Goal: Information Seeking & Learning: Learn about a topic

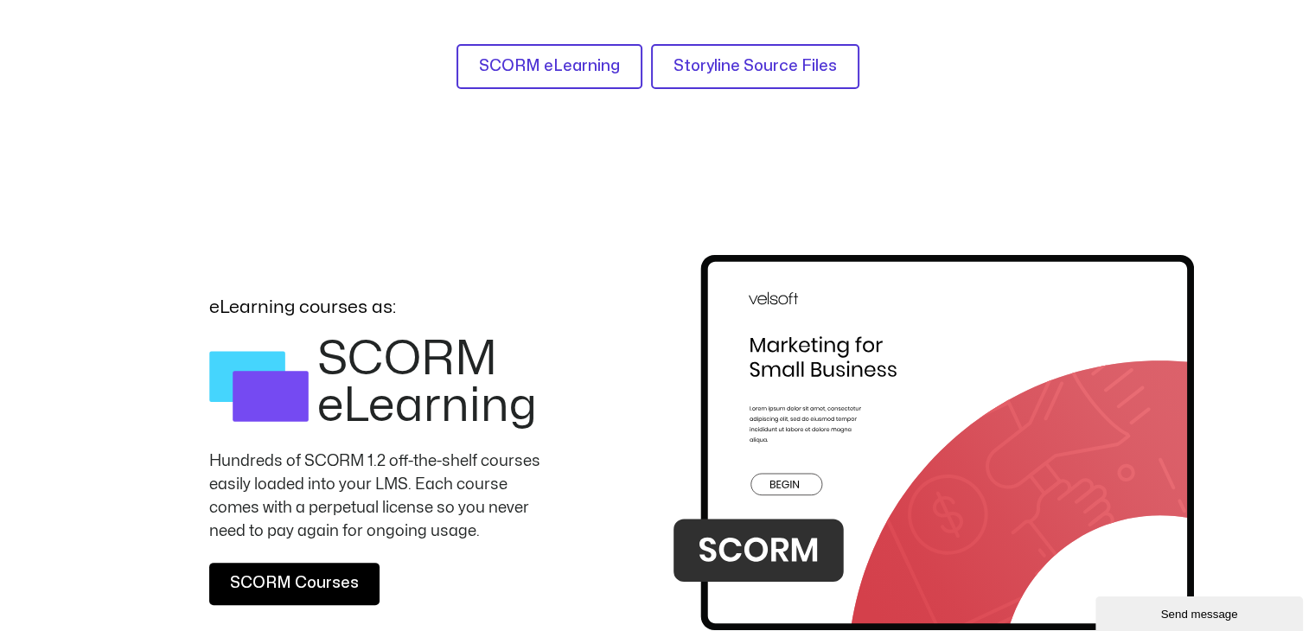
scroll to position [259, 0]
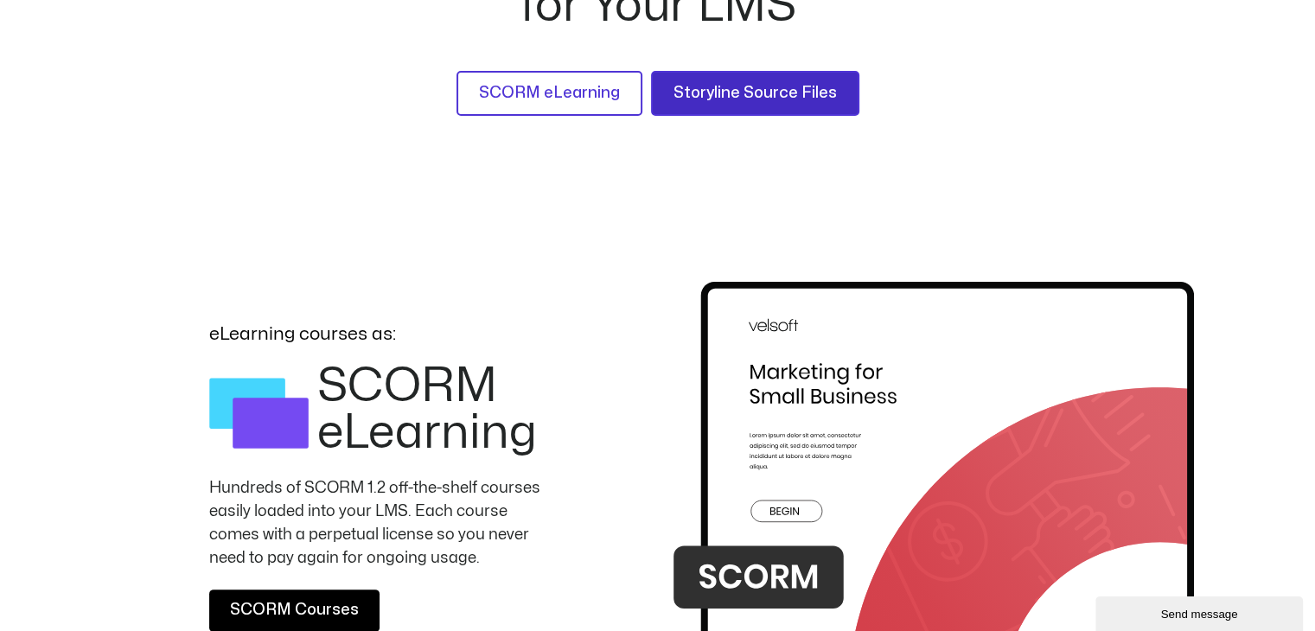
drag, startPoint x: 732, startPoint y: 86, endPoint x: 517, endPoint y: 433, distance: 408.8
click at [732, 86] on span "Storyline Source Files" at bounding box center [754, 93] width 163 height 25
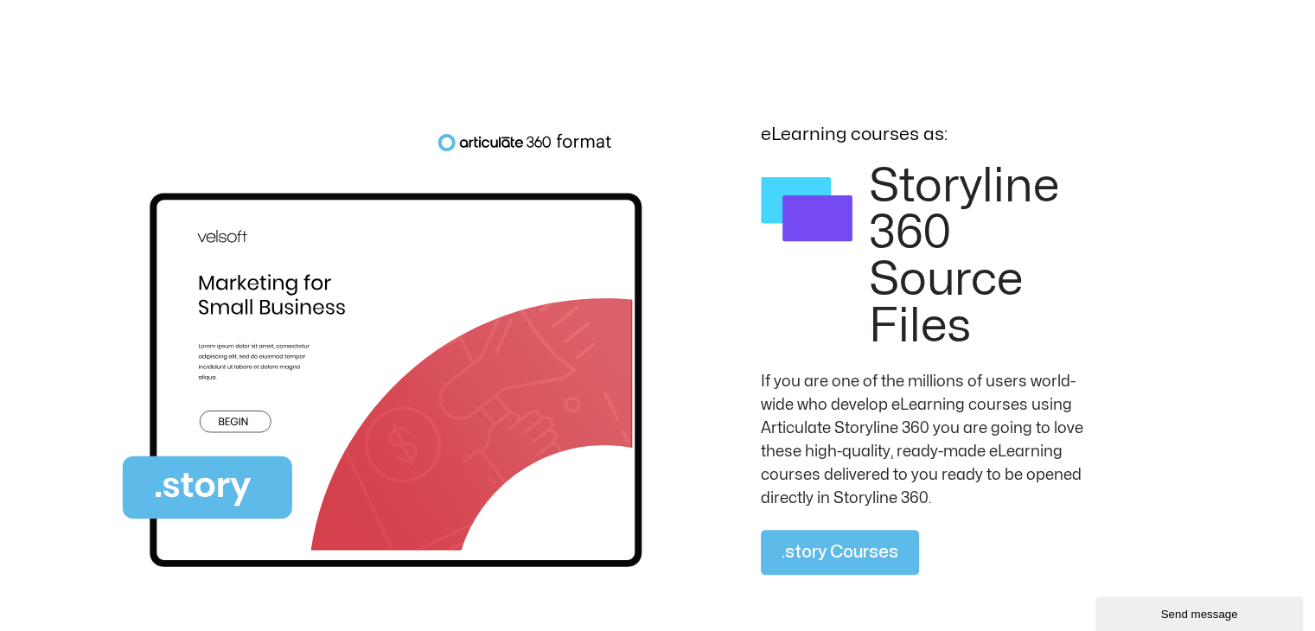
scroll to position [1171, 0]
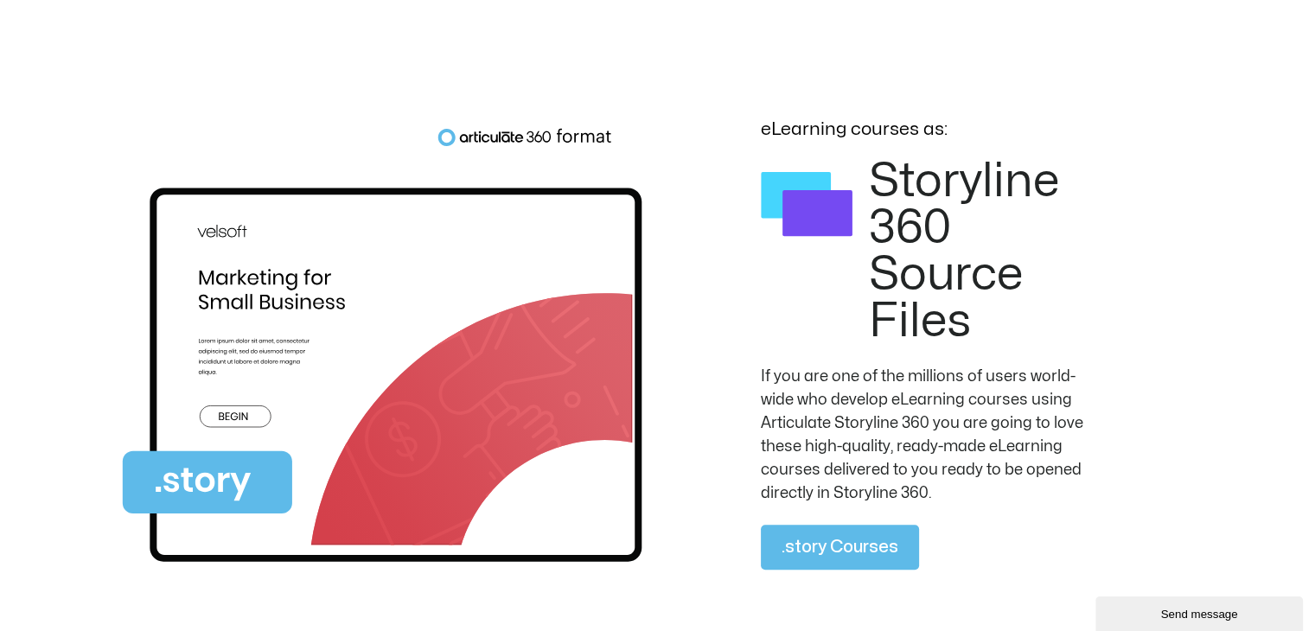
click at [1105, 443] on p "If you are one of the millions of users world-wide who develop eLearning course…" at bounding box center [934, 435] width 346 height 140
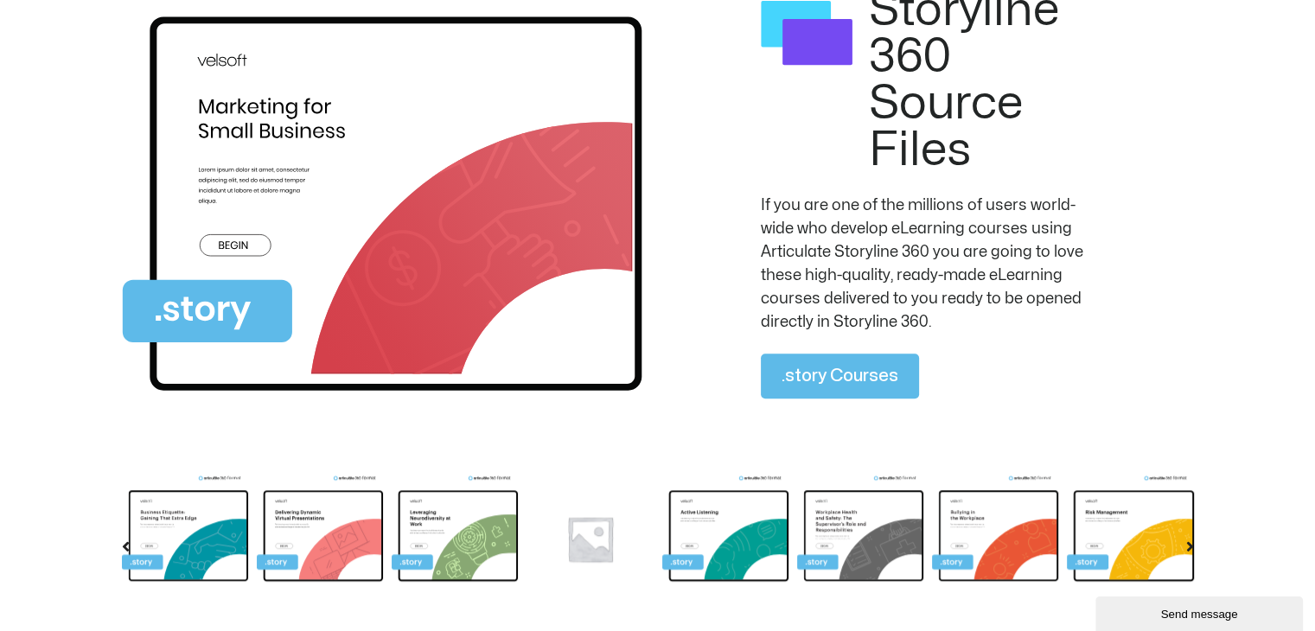
scroll to position [1343, 0]
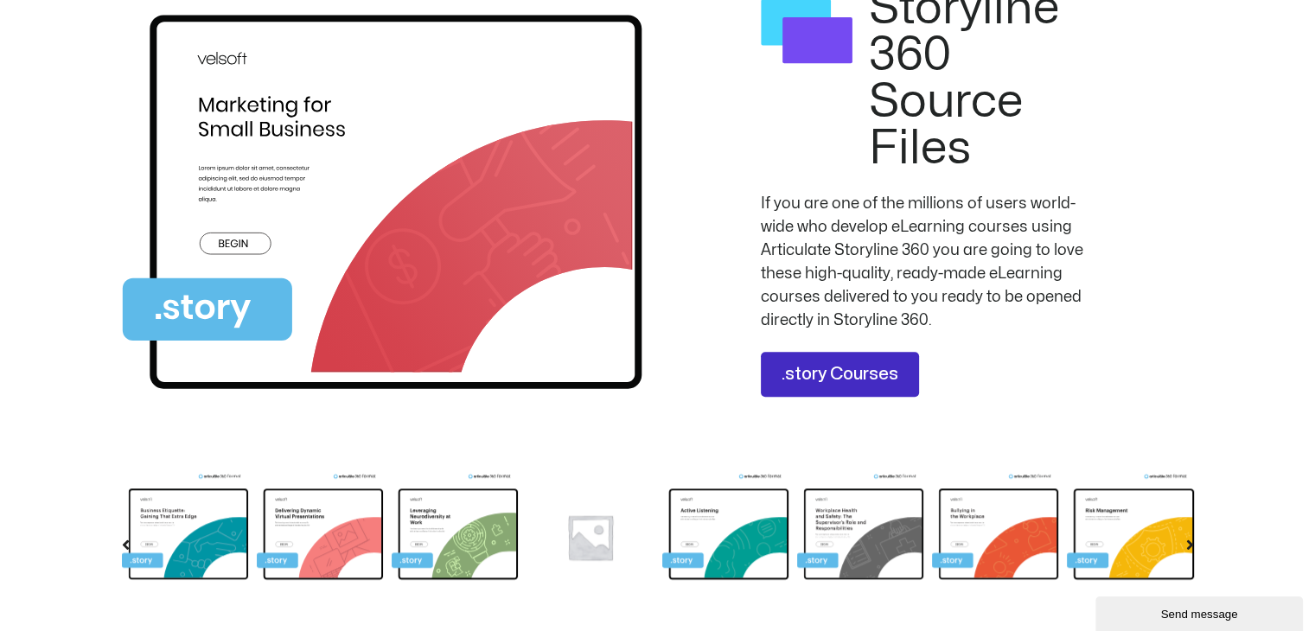
click at [872, 378] on span ".story Courses" at bounding box center [840, 374] width 117 height 28
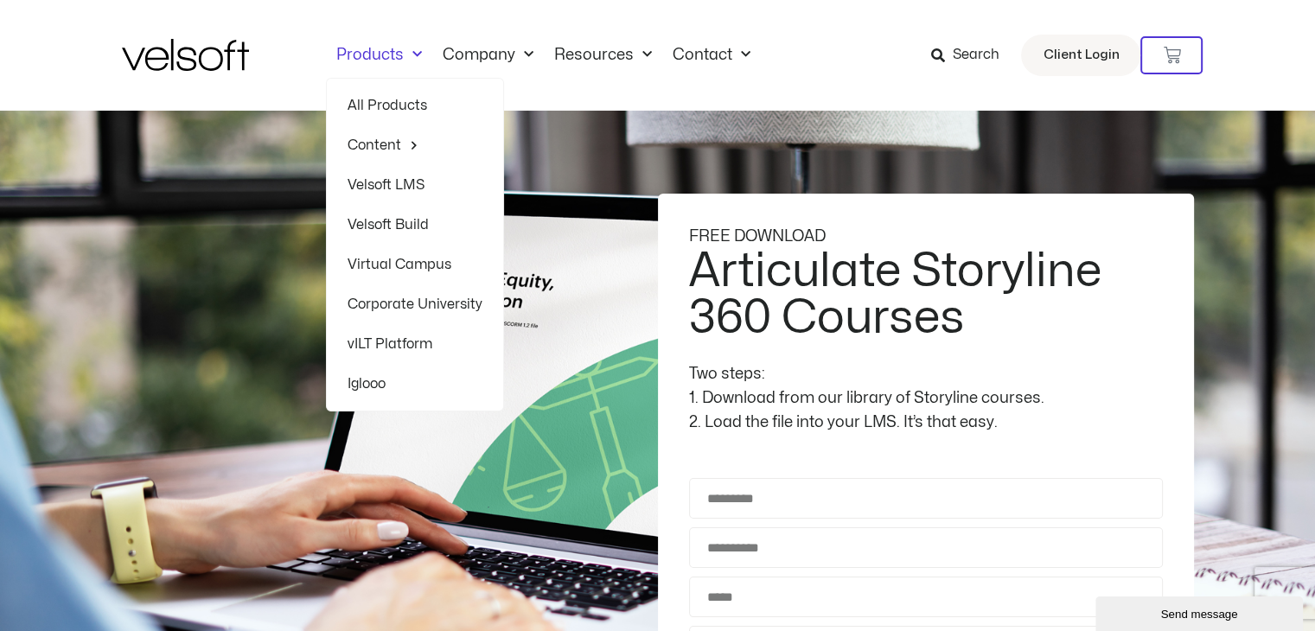
click at [389, 261] on link "Virtual Campus" at bounding box center [415, 265] width 135 height 40
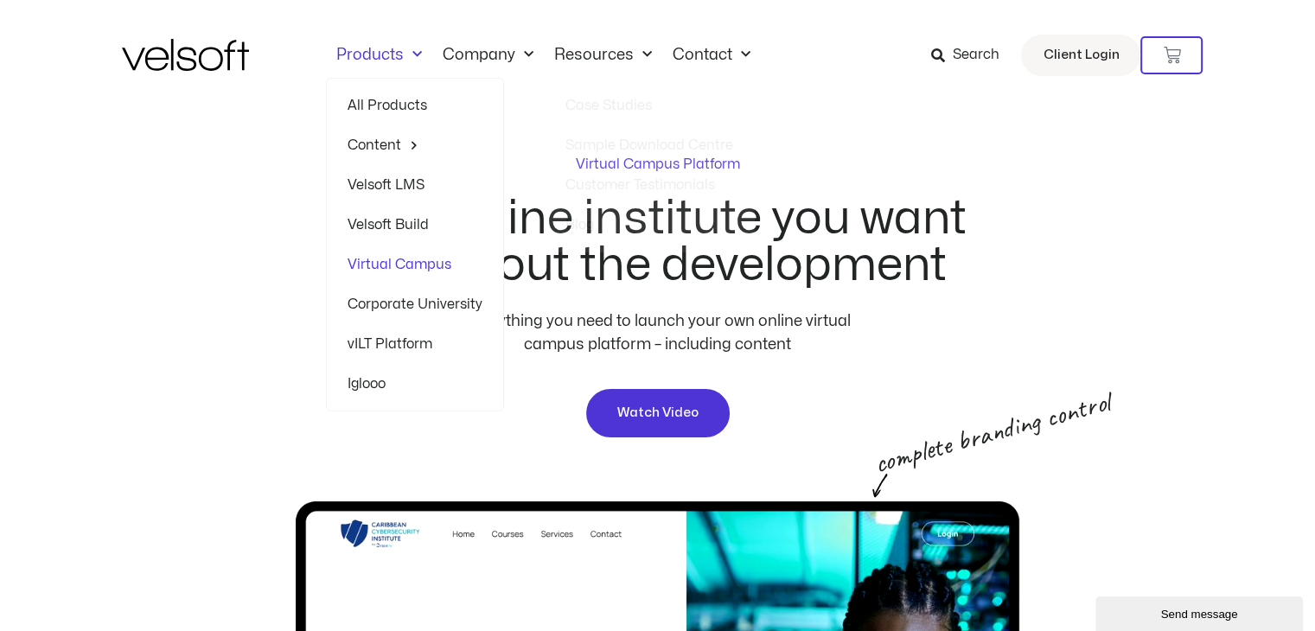
click at [386, 55] on link "Products" at bounding box center [379, 55] width 106 height 19
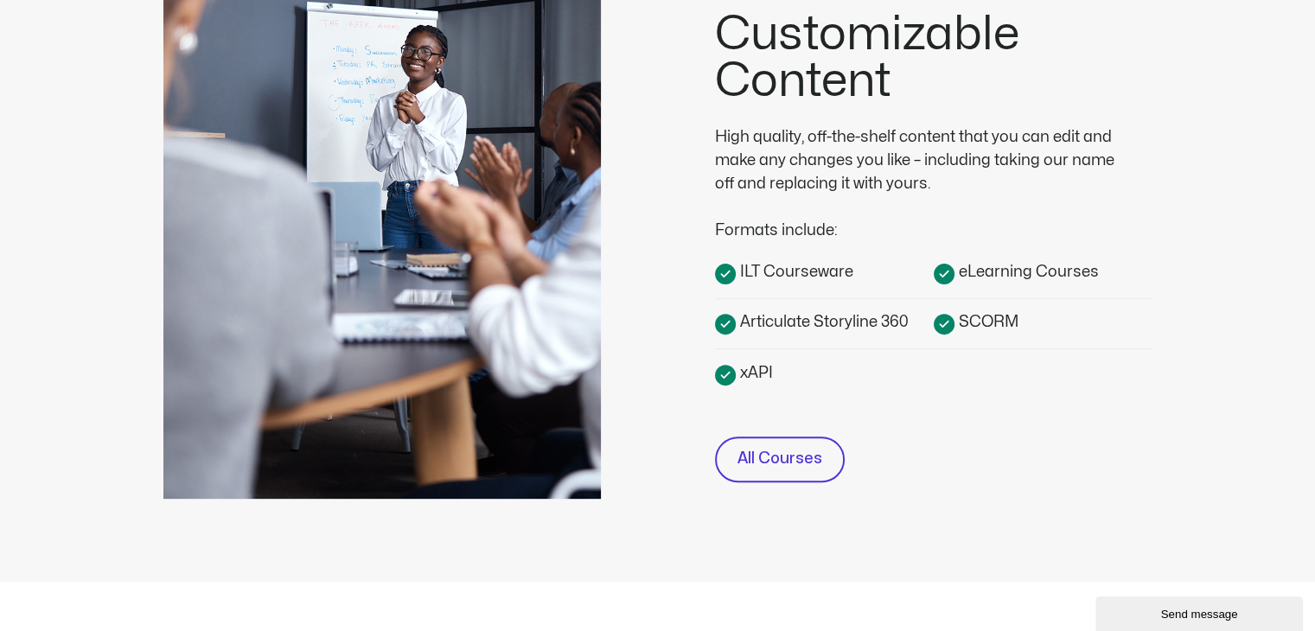
scroll to position [519, 0]
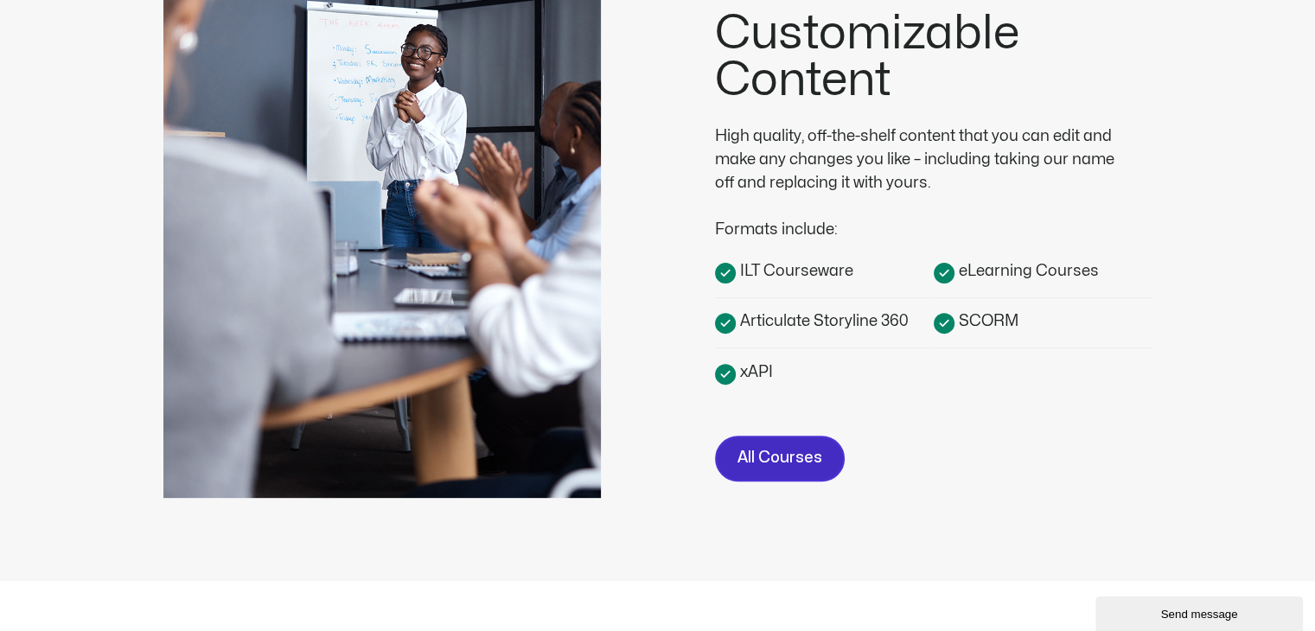
click at [782, 450] on span "All Courses" at bounding box center [779, 458] width 85 height 25
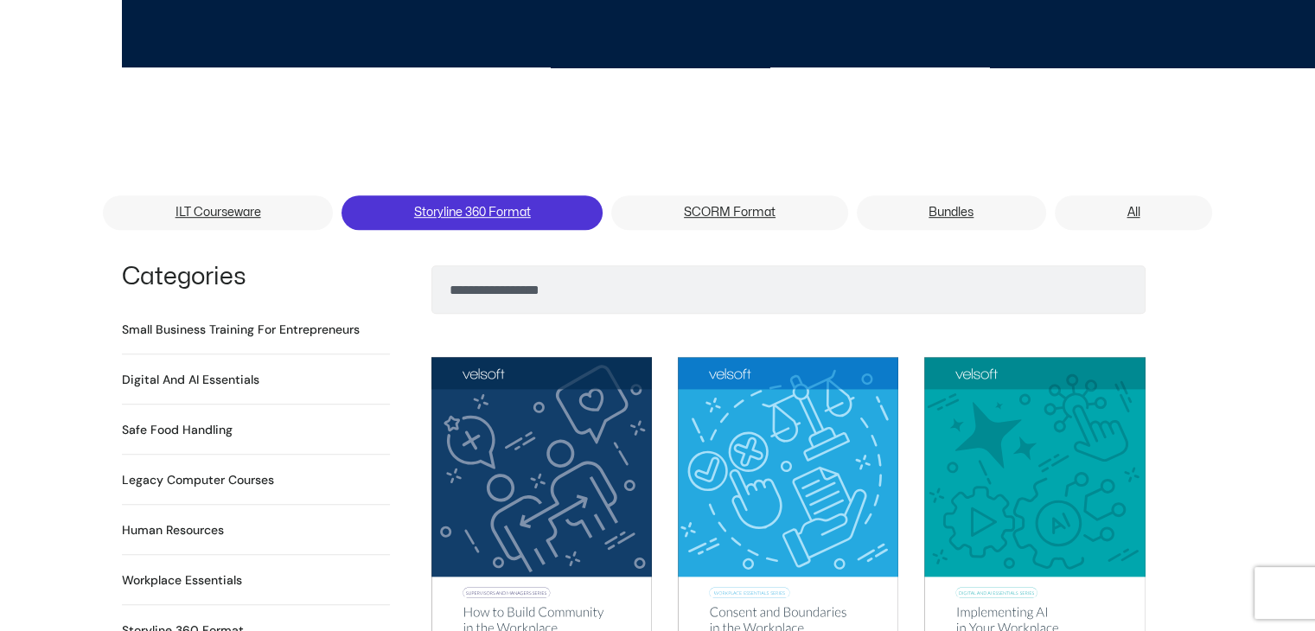
click at [497, 195] on link "Storyline 360 Format" at bounding box center [471, 212] width 261 height 35
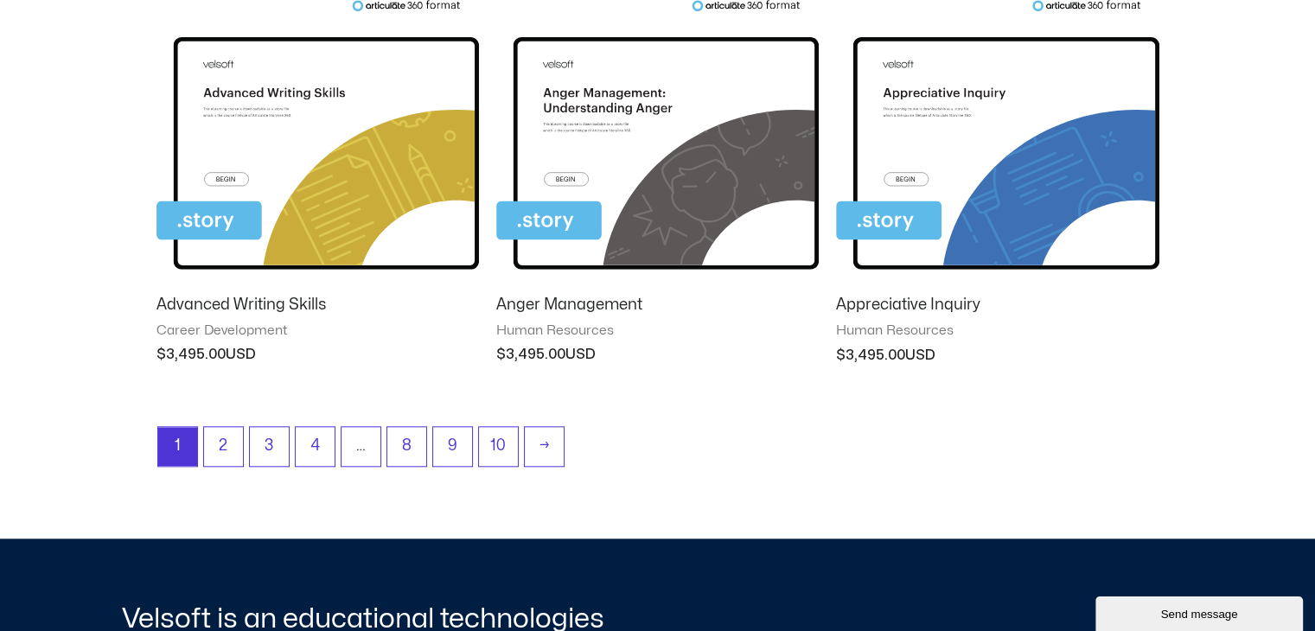
scroll to position [1643, 0]
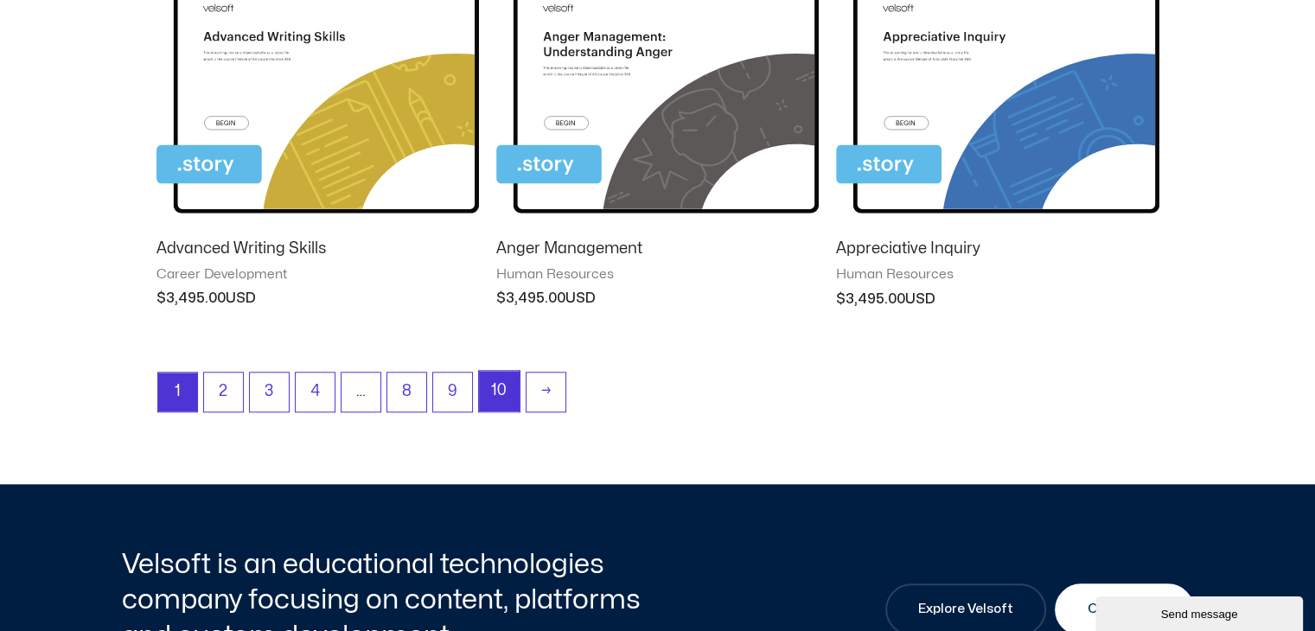
drag, startPoint x: 496, startPoint y: 399, endPoint x: 502, endPoint y: 477, distance: 78.9
click at [496, 399] on link "10" at bounding box center [499, 391] width 41 height 41
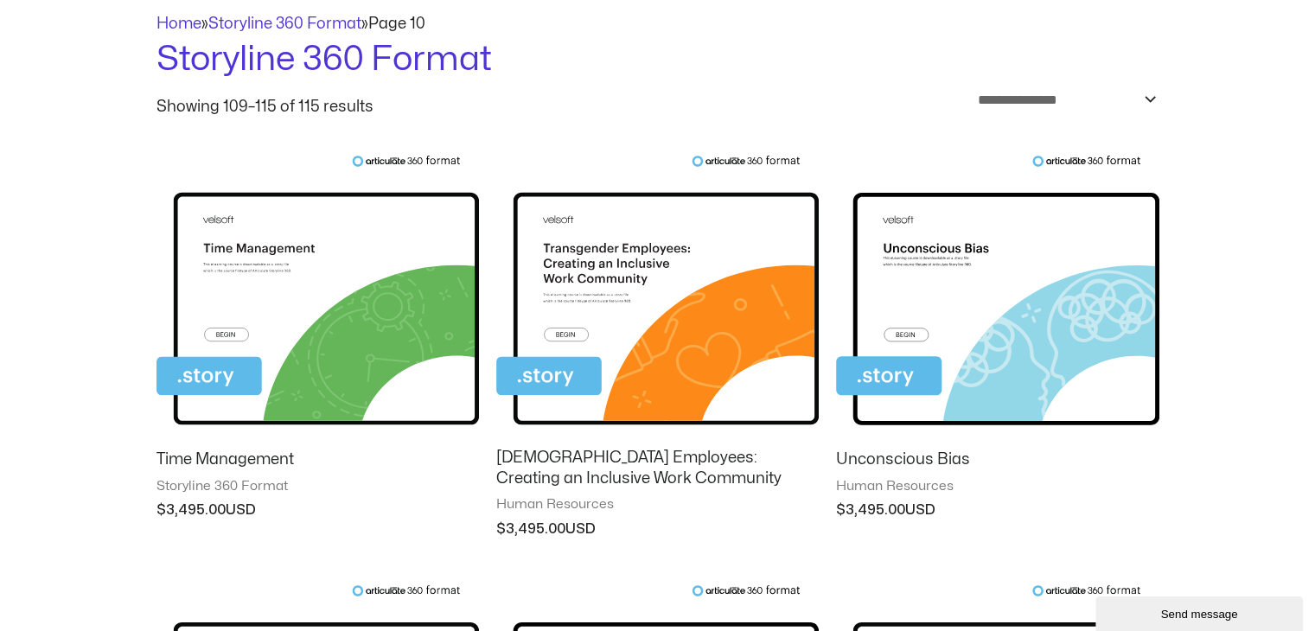
scroll to position [346, 0]
